Goal: Task Accomplishment & Management: Manage account settings

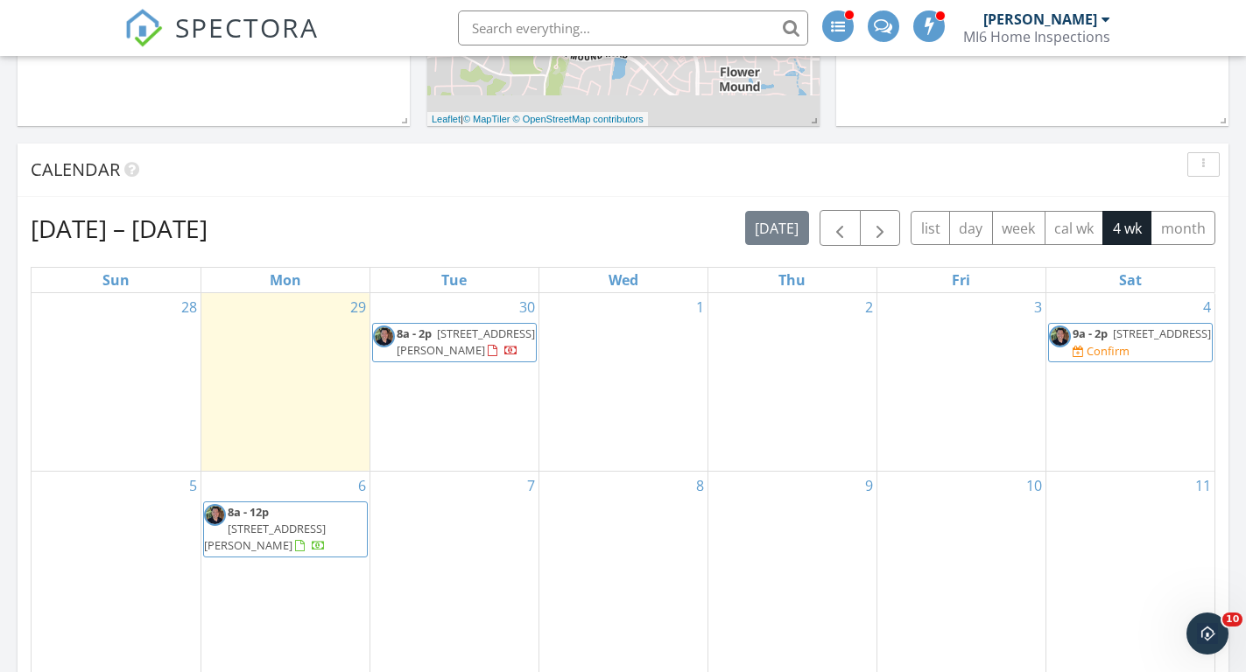
scroll to position [654, 0]
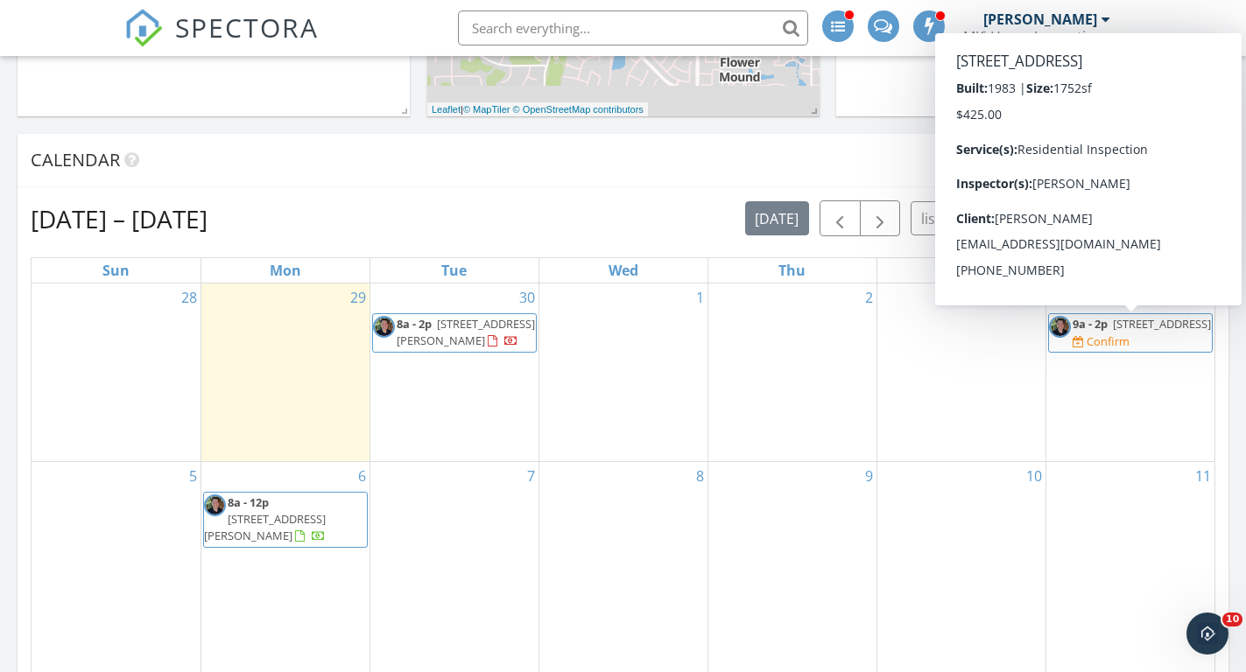
click at [1133, 332] on span "2521 Millcroft Cove, Carrollton 75006" at bounding box center [1162, 324] width 98 height 16
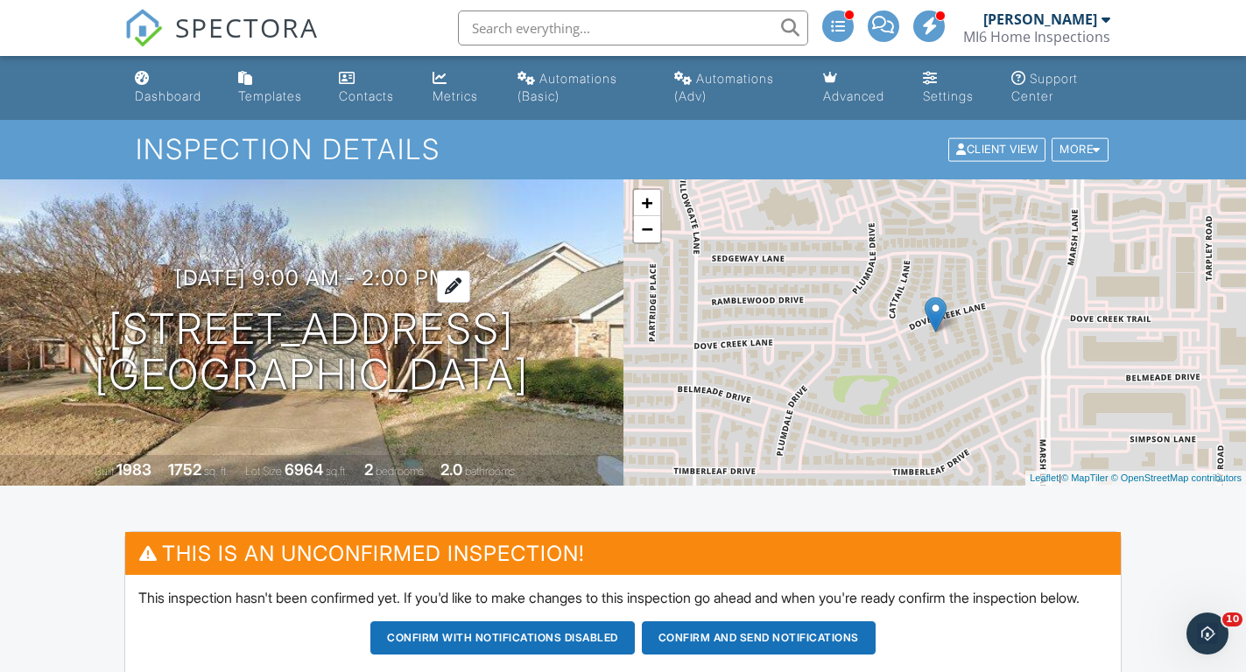
click at [359, 274] on h3 "10/04/2025 9:00 am - 2:00 pm" at bounding box center [311, 278] width 273 height 24
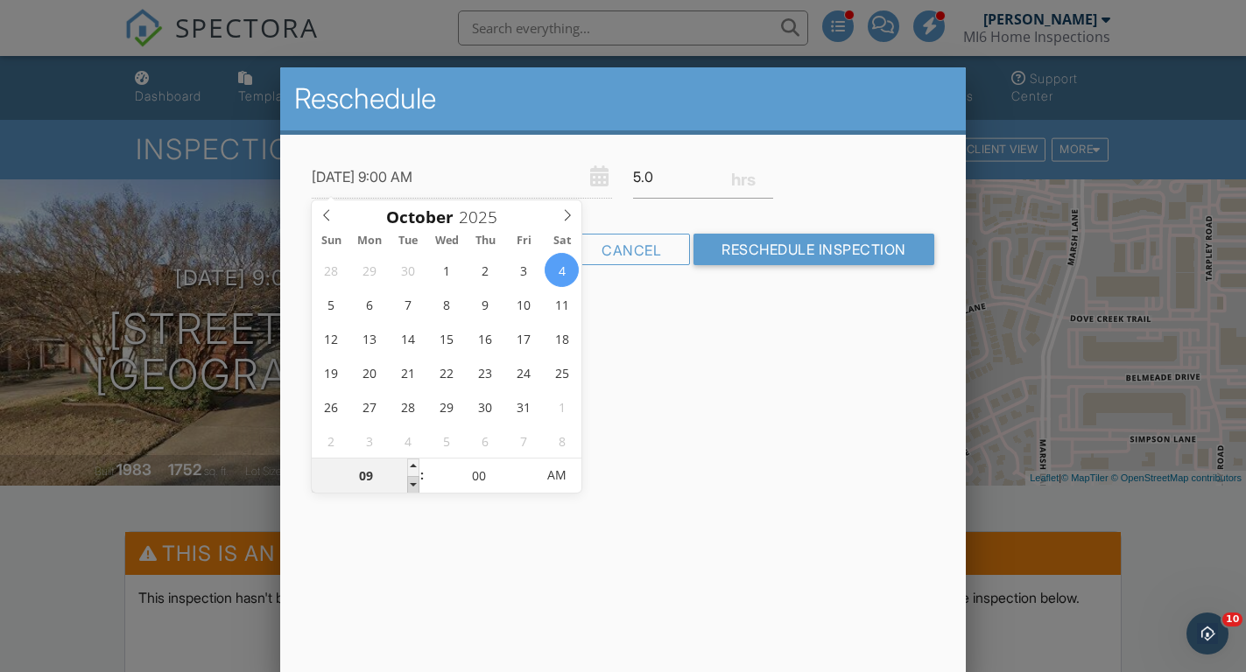
type input "10/04/2025 8:00 AM"
type input "08"
click at [415, 482] on span at bounding box center [413, 485] width 12 height 18
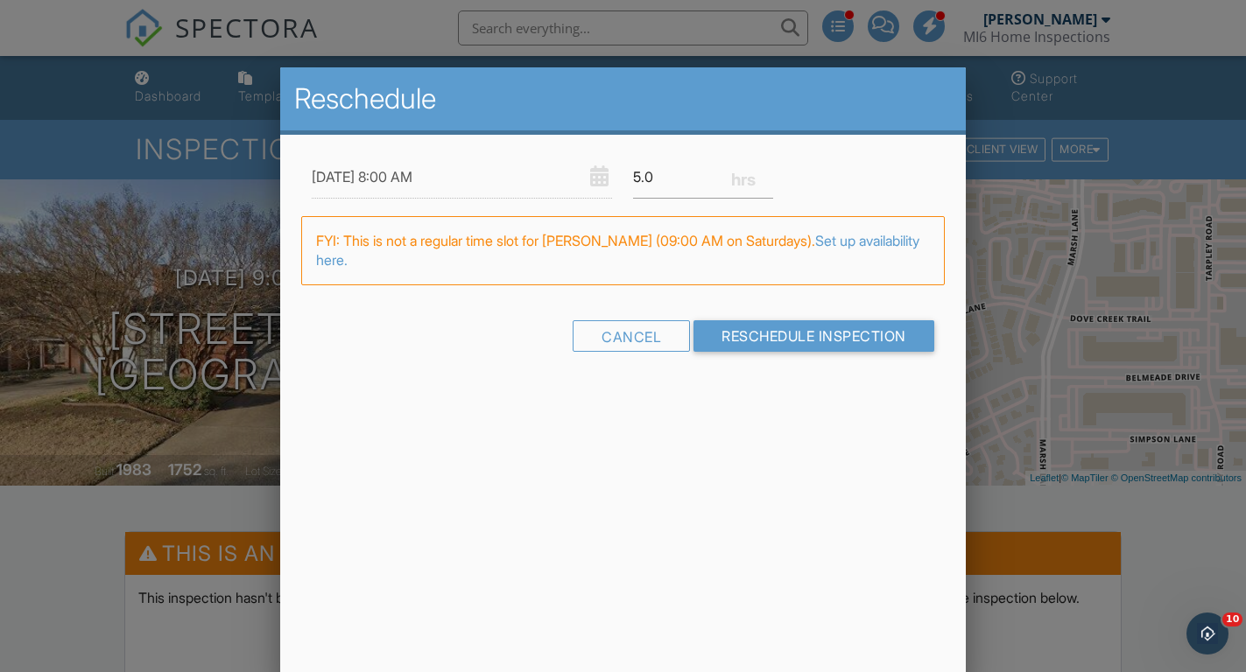
click at [713, 424] on div "Reschedule 10/04/2025 8:00 AM 5.0 Warning: this date/time is in the past. FYI: …" at bounding box center [623, 373] width 686 height 613
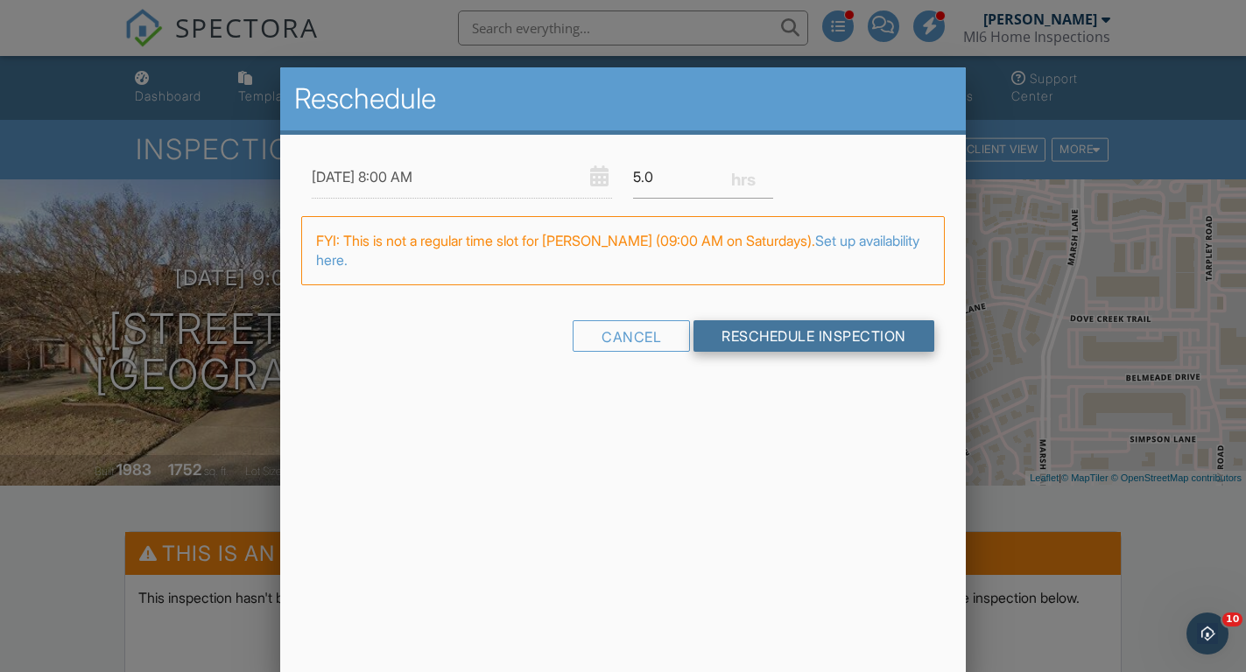
click at [791, 341] on input "Reschedule Inspection" at bounding box center [813, 336] width 241 height 32
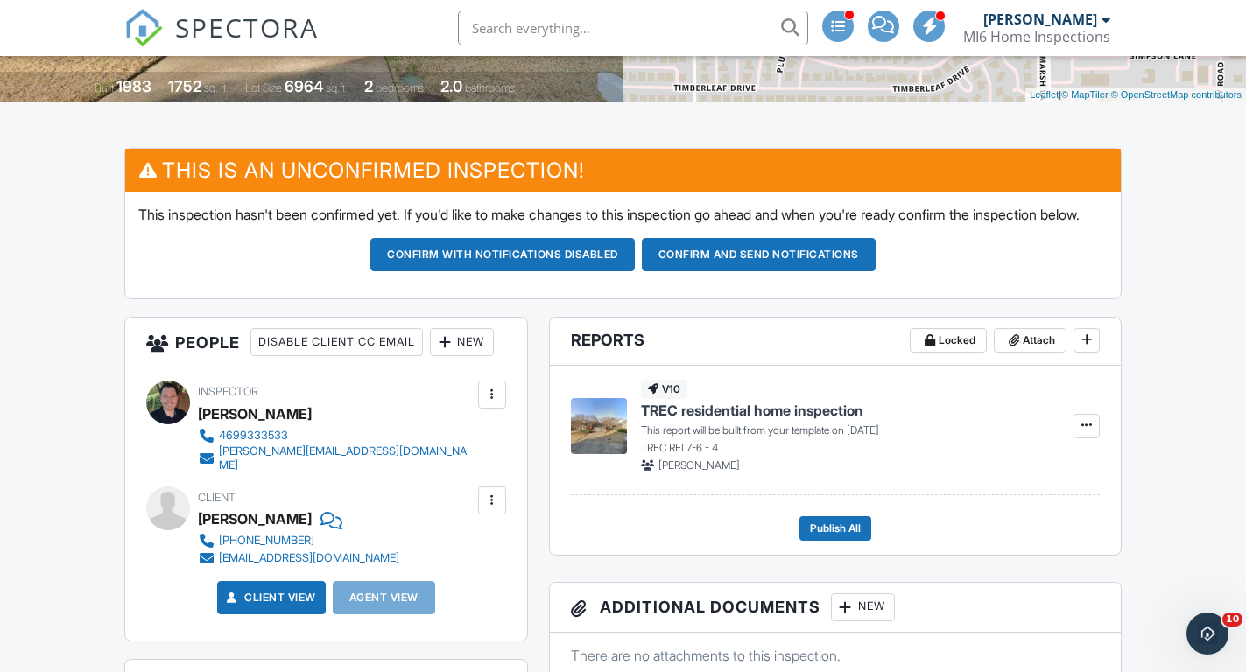
scroll to position [383, 0]
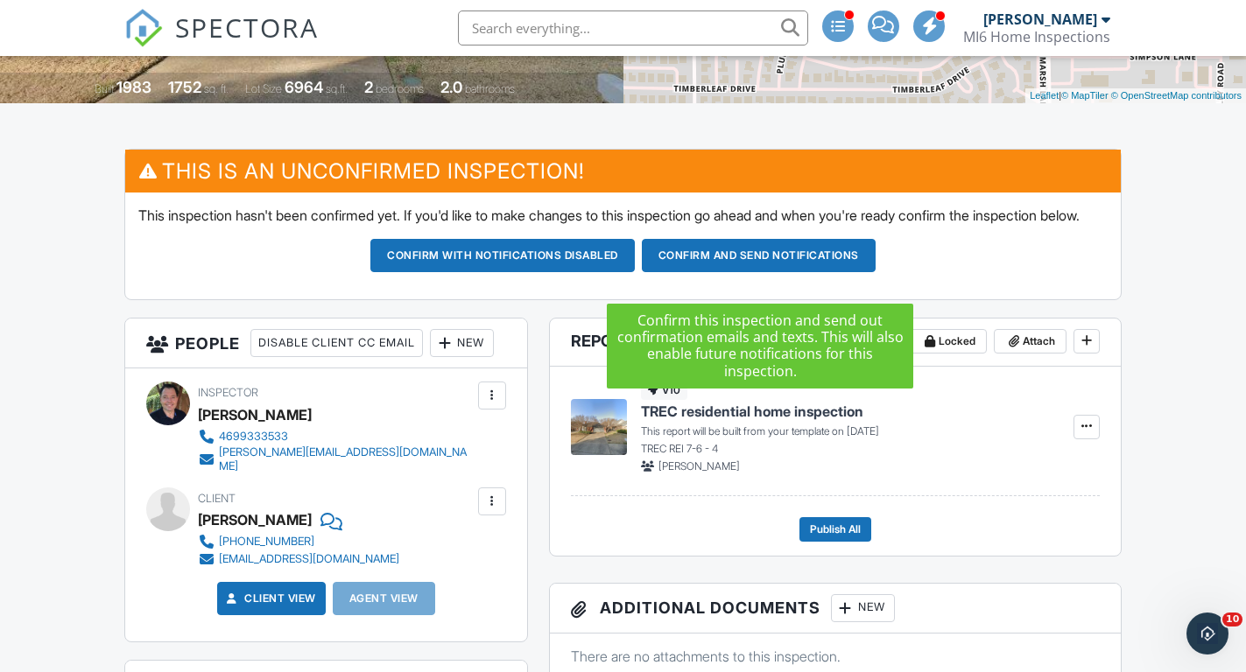
click at [752, 272] on button "Confirm and send notifications" at bounding box center [759, 255] width 234 height 33
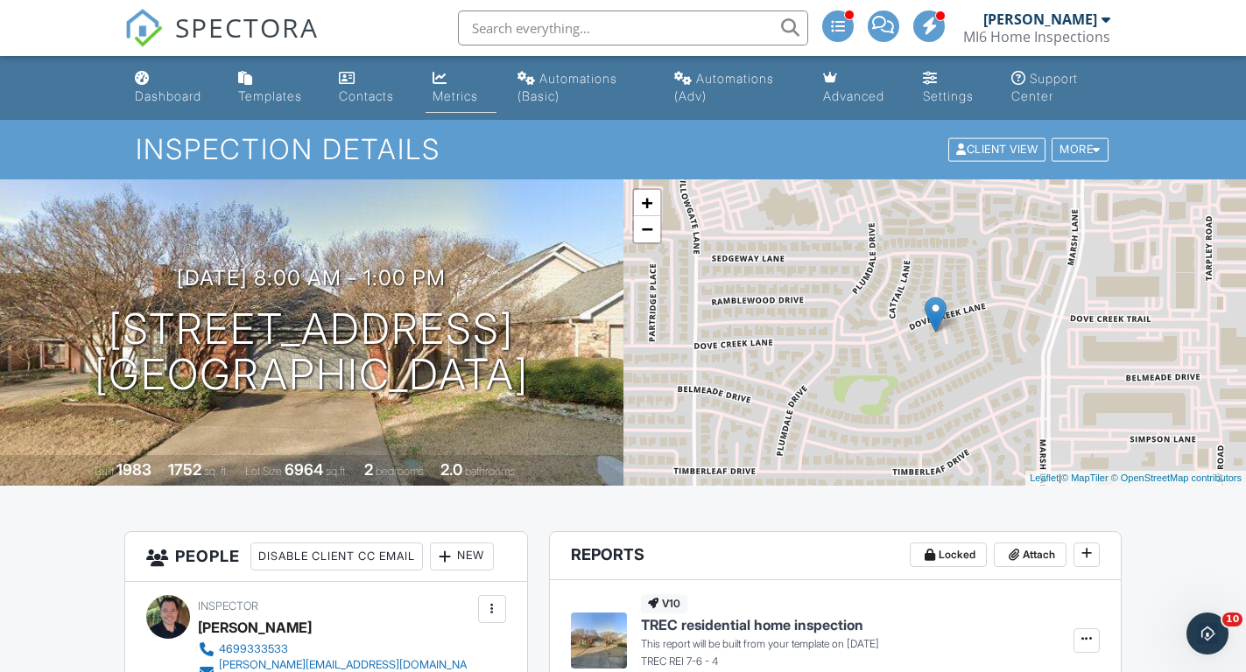
click at [440, 91] on div "Metrics" at bounding box center [456, 95] width 46 height 15
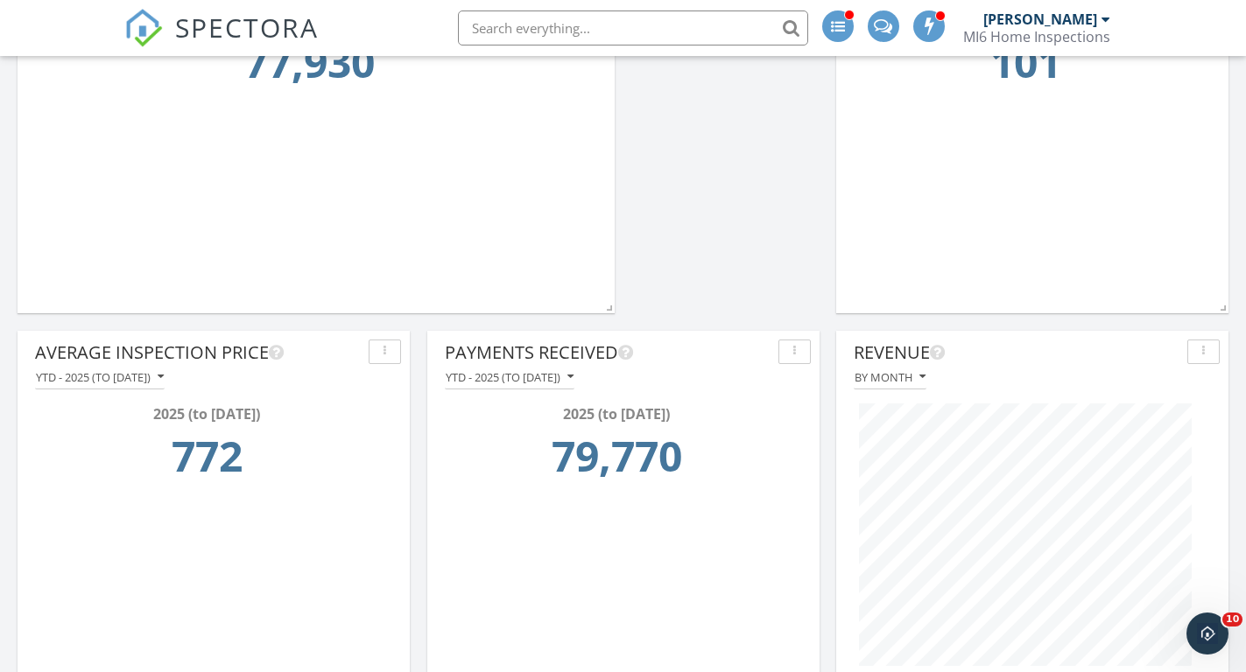
scroll to position [402, 0]
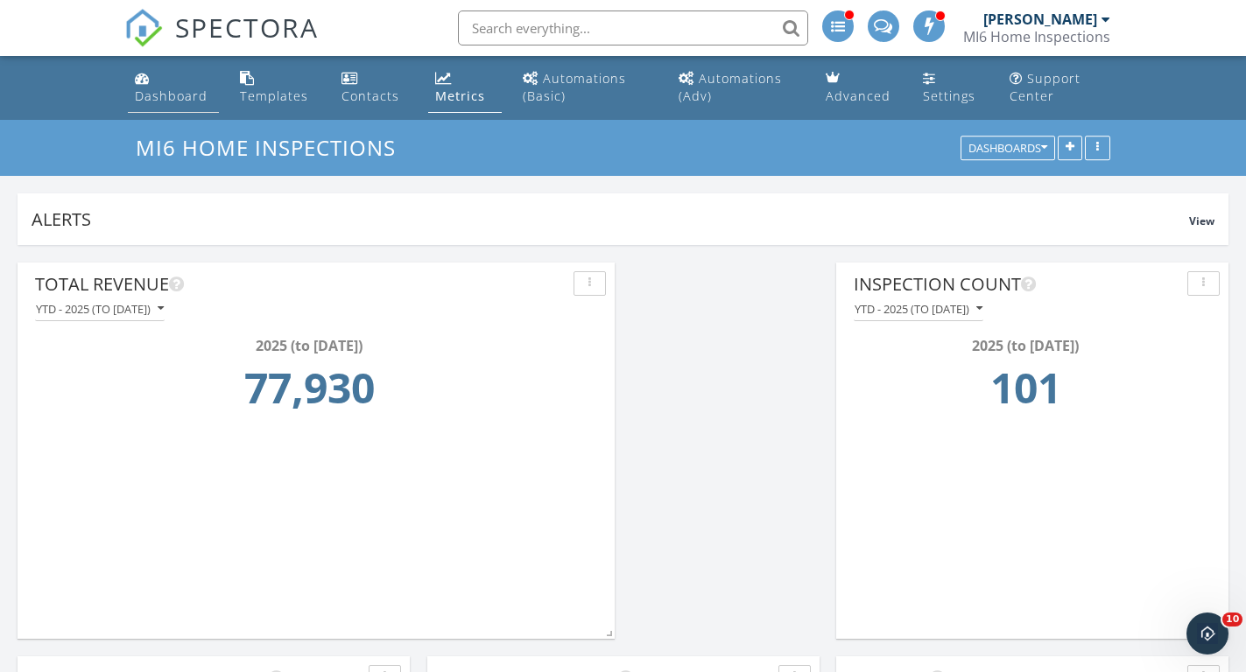
click at [183, 95] on div "Dashboard" at bounding box center [171, 96] width 73 height 17
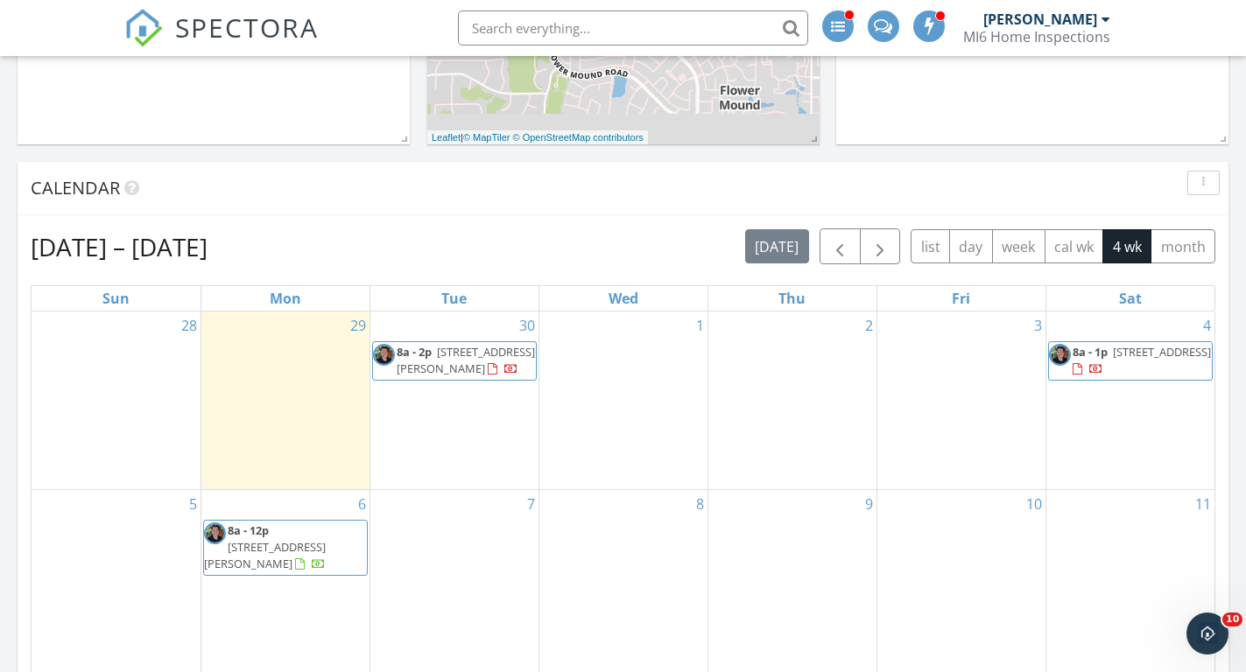
scroll to position [629, 0]
